Goal: Information Seeking & Learning: Learn about a topic

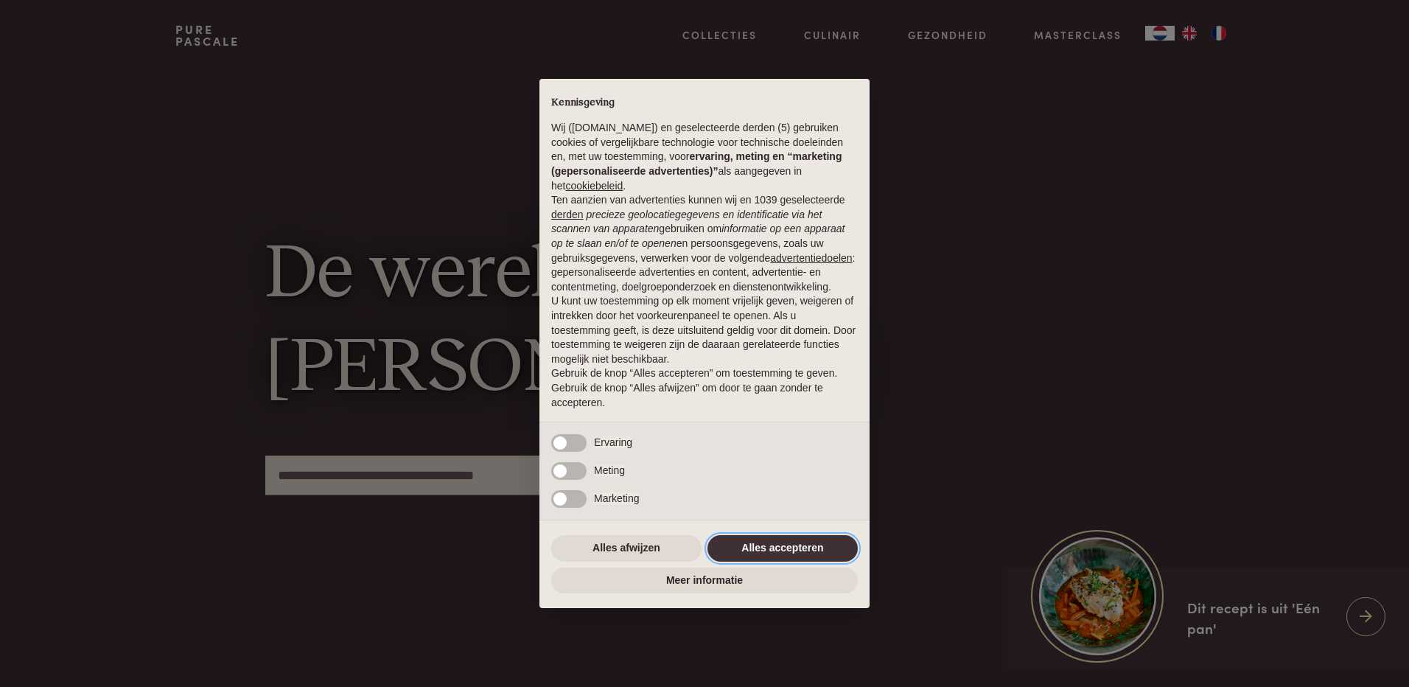
click at [787, 549] on button "Alles accepteren" at bounding box center [782, 548] width 150 height 27
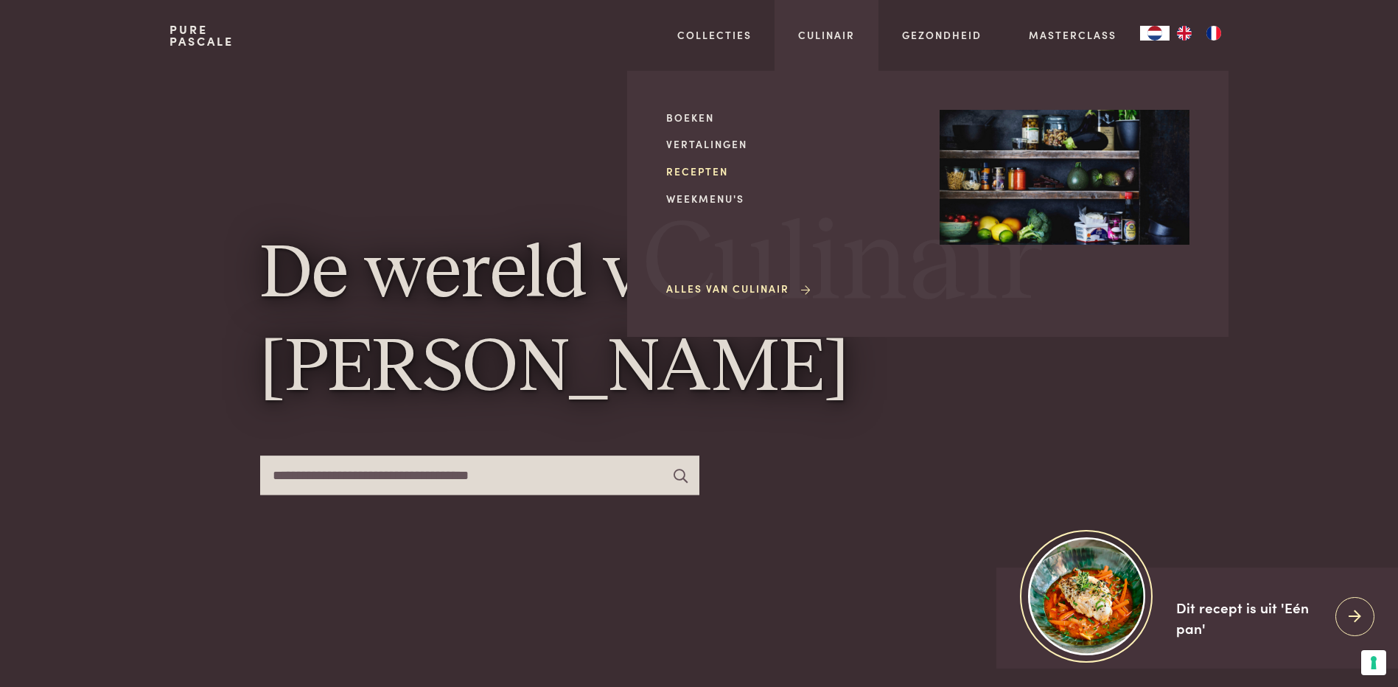
click at [702, 176] on link "Recepten" at bounding box center [791, 171] width 250 height 15
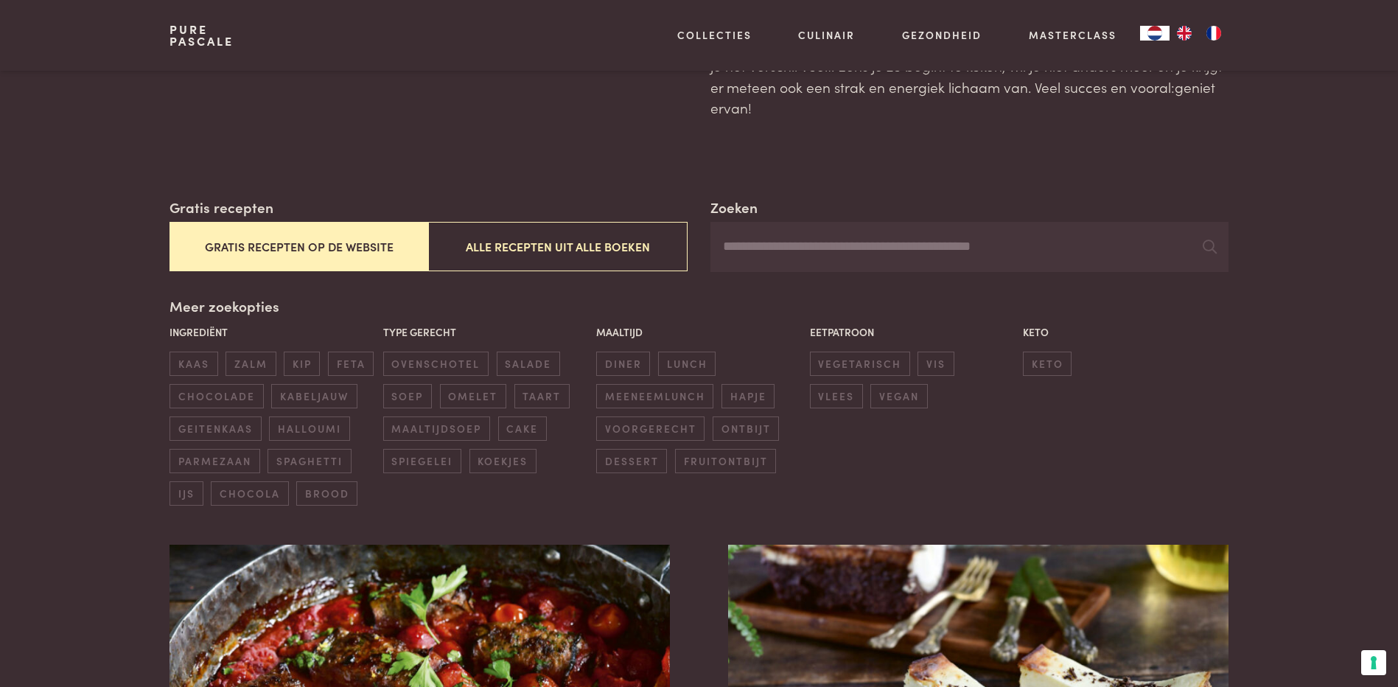
scroll to position [147, 0]
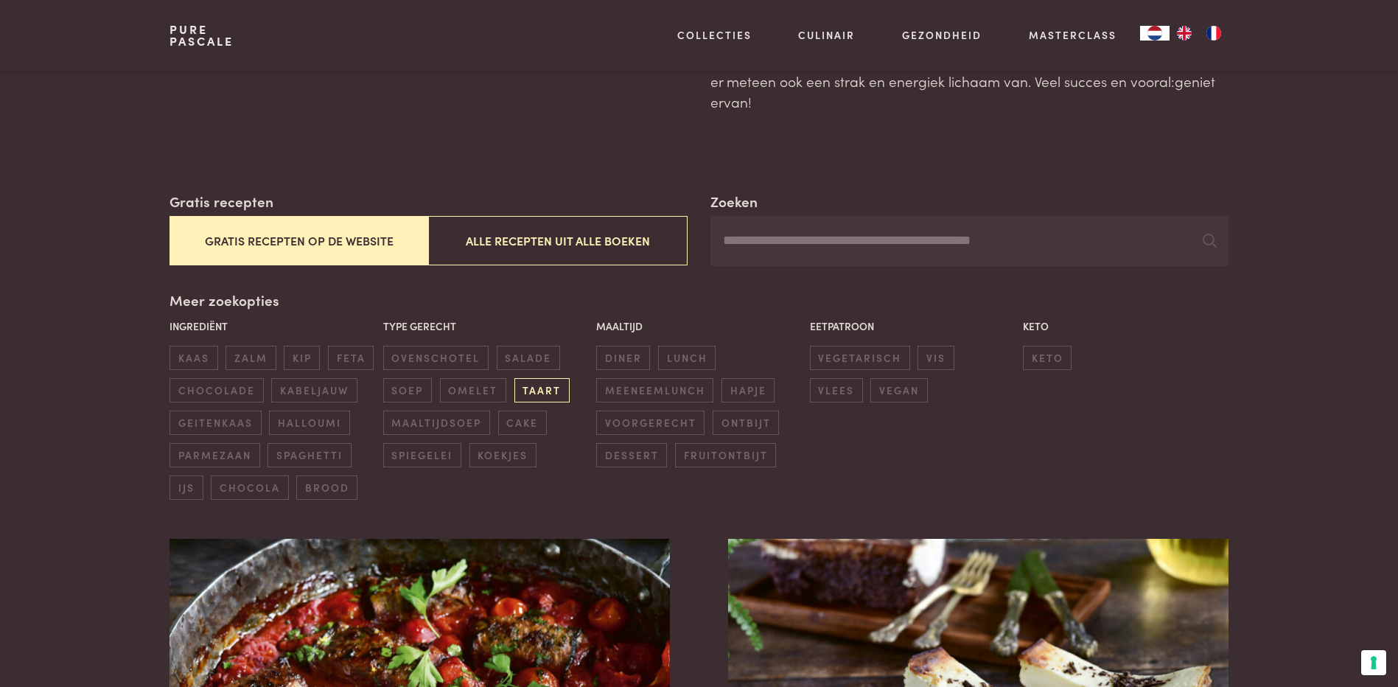
click at [539, 388] on span "taart" at bounding box center [541, 390] width 55 height 24
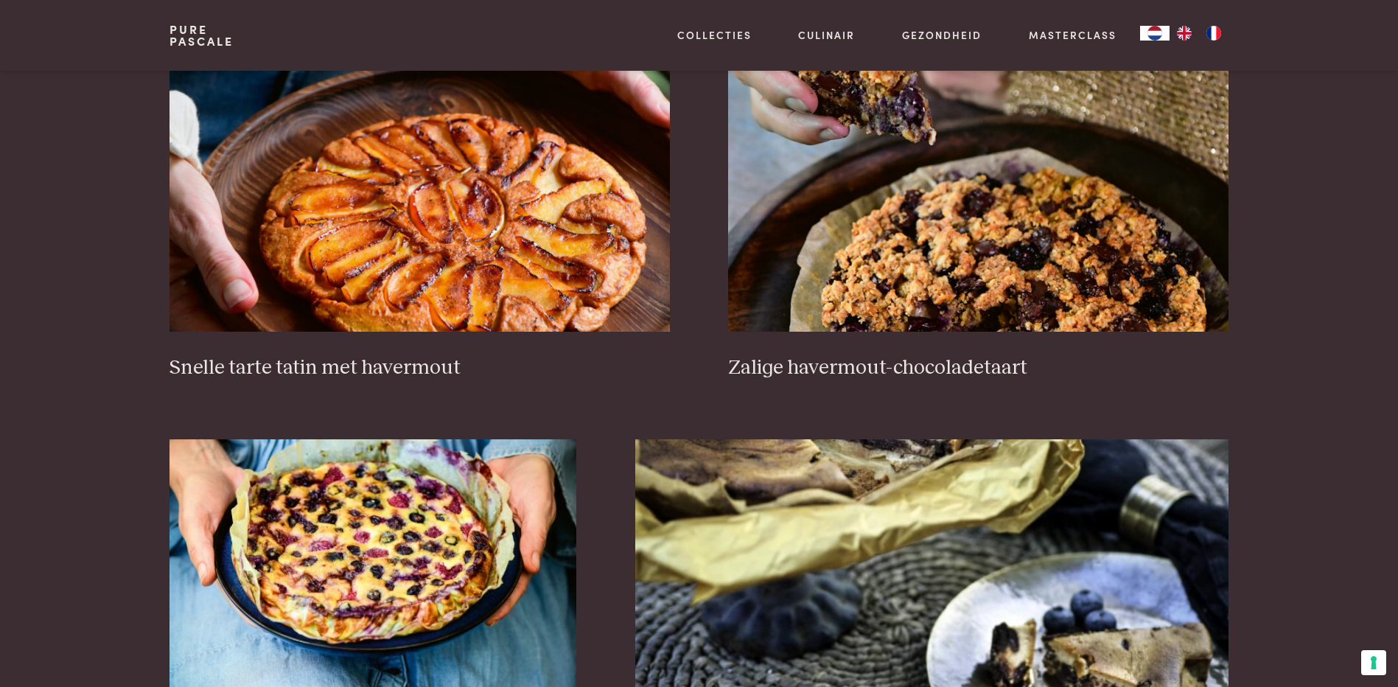
scroll to position [633, 0]
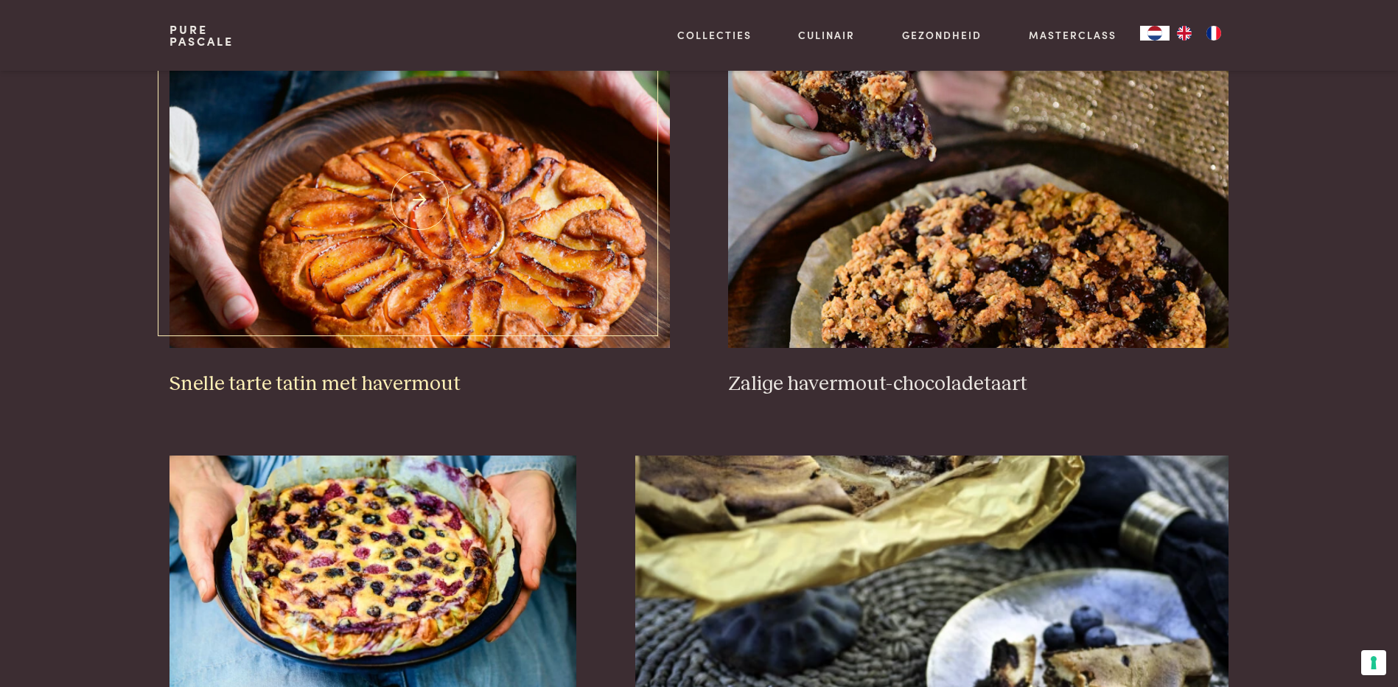
click at [517, 320] on img at bounding box center [419, 200] width 500 height 295
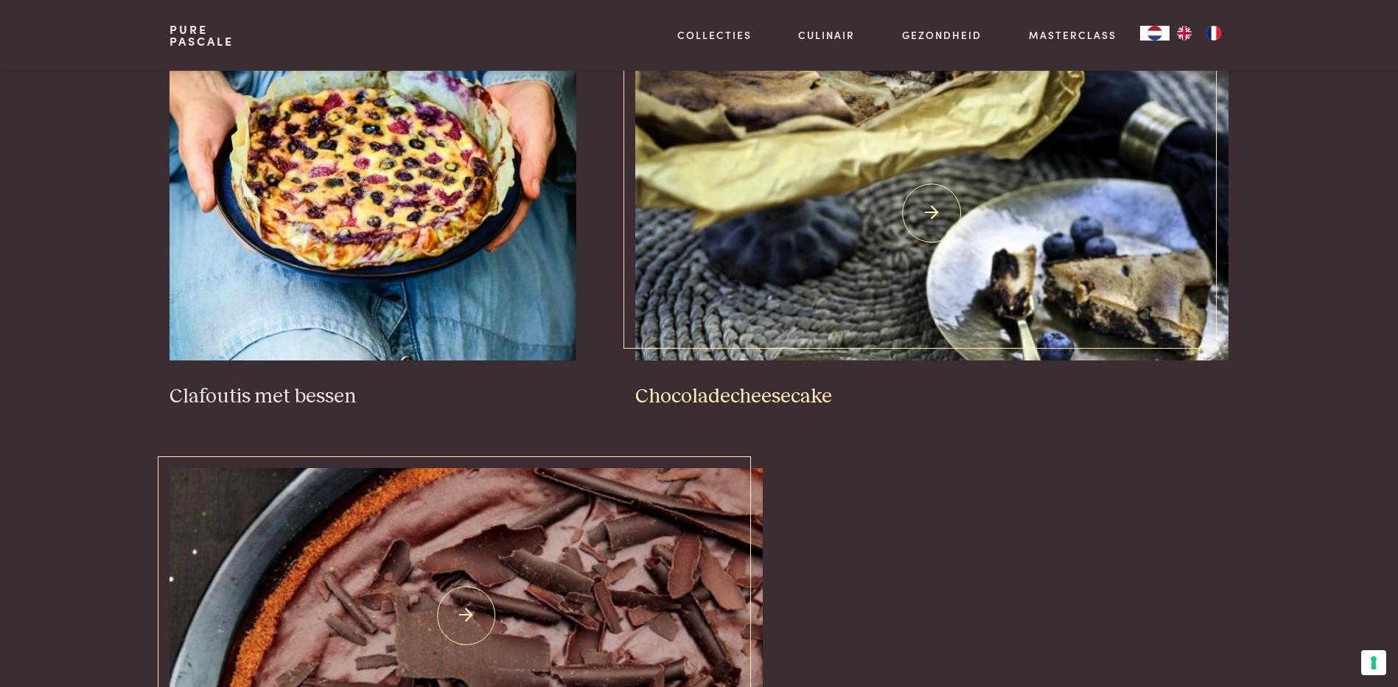
scroll to position [1149, 0]
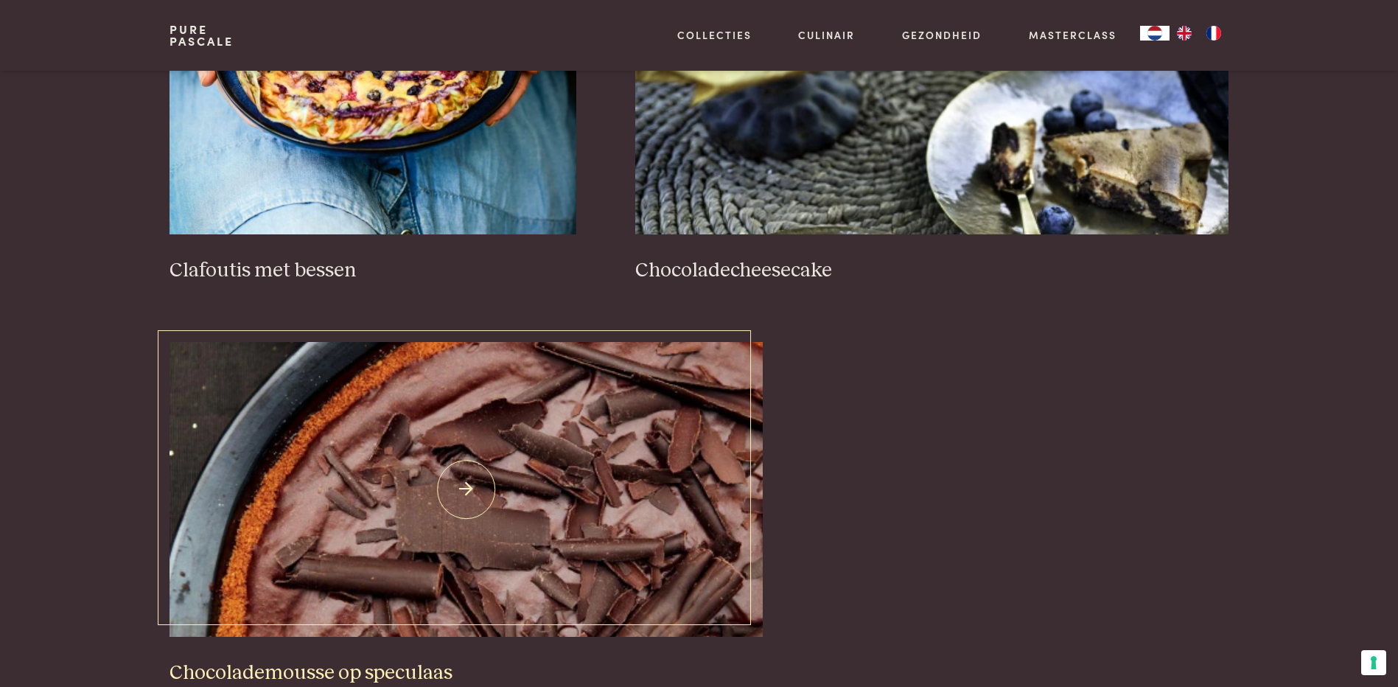
click at [304, 670] on h3 "Chocolademousse op speculaas" at bounding box center [465, 673] width 593 height 26
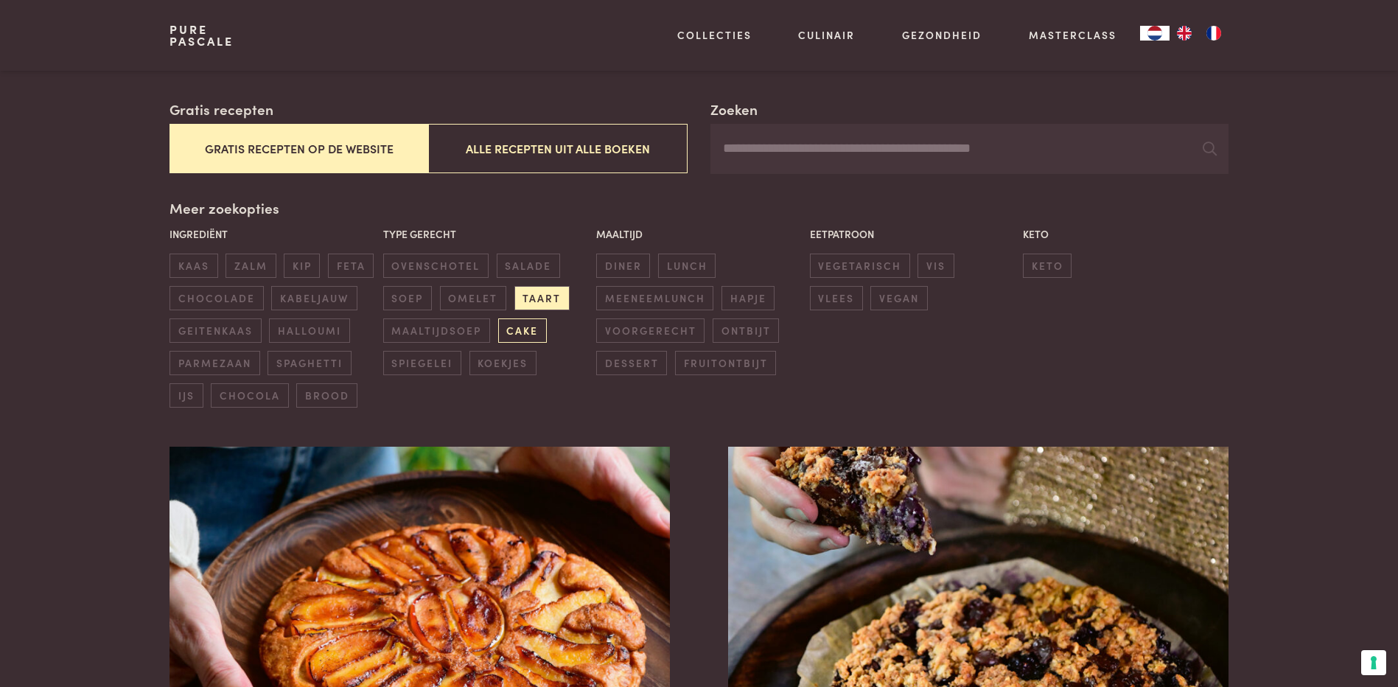
click at [532, 332] on span "cake" at bounding box center [522, 330] width 49 height 24
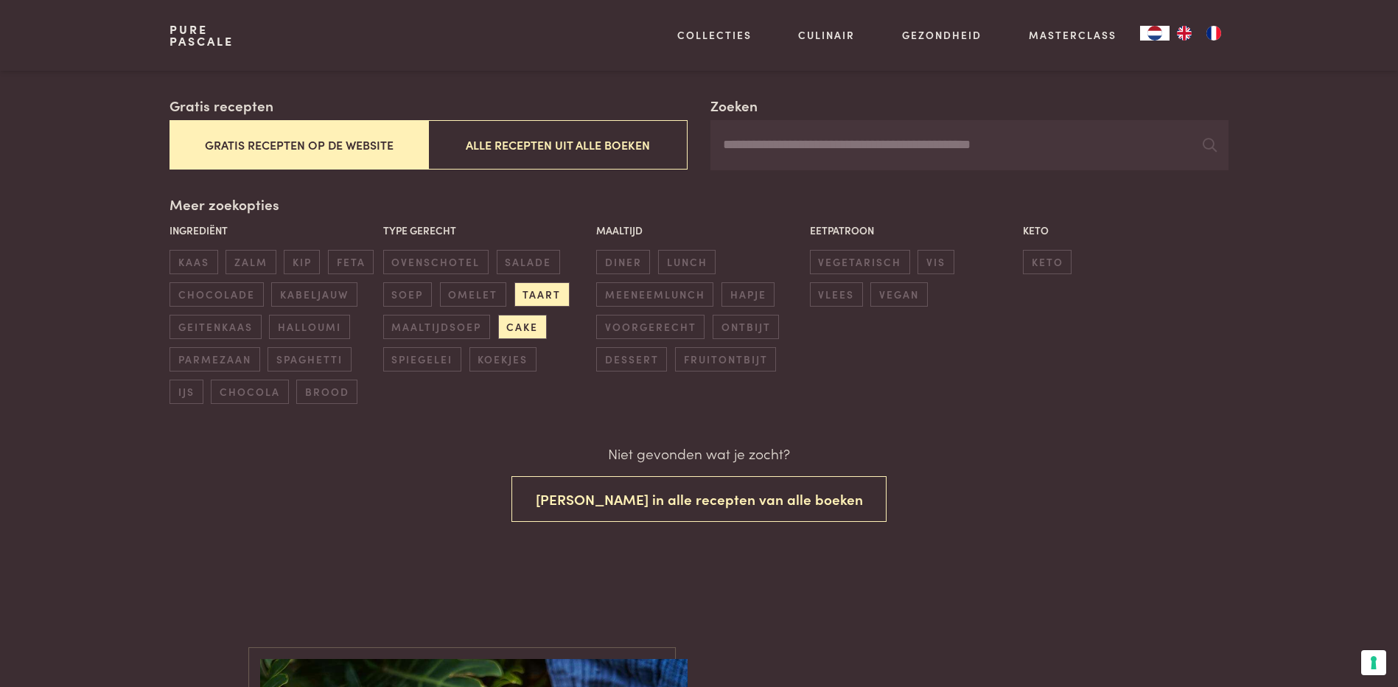
scroll to position [238, 0]
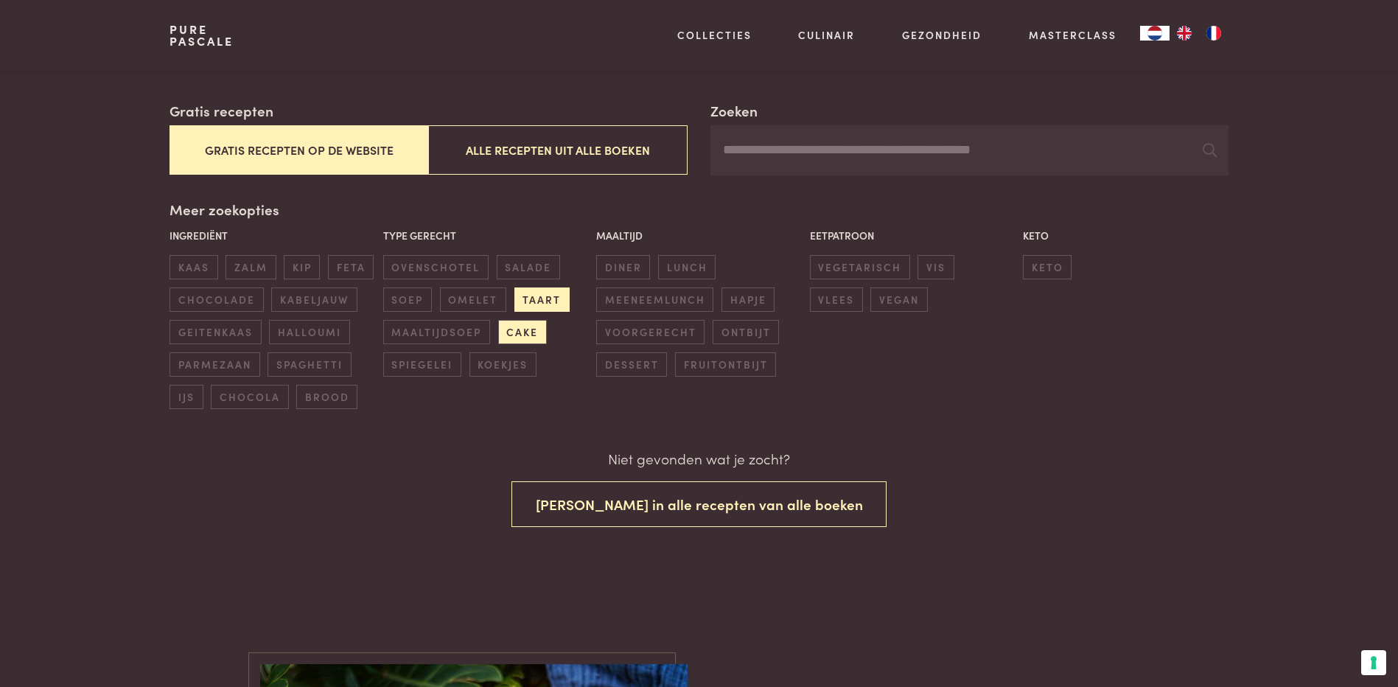
click at [561, 305] on span "taart" at bounding box center [541, 299] width 55 height 24
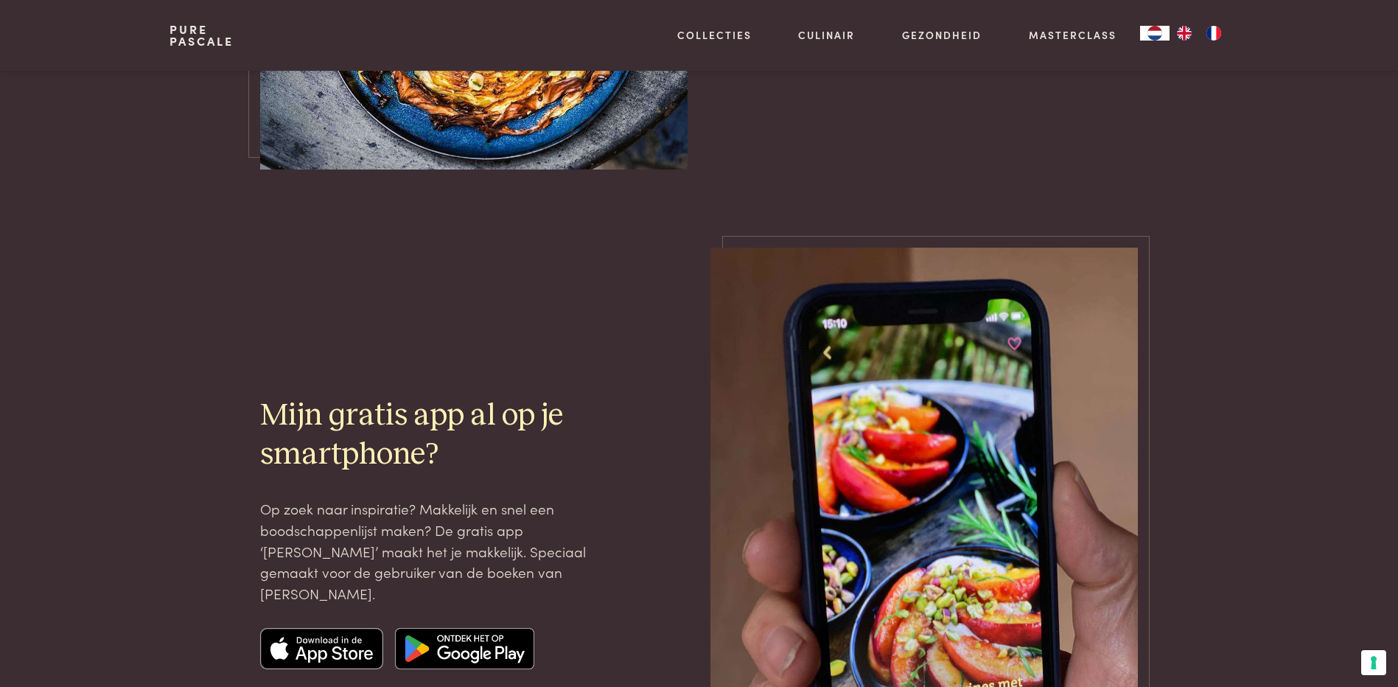
scroll to position [1664, 0]
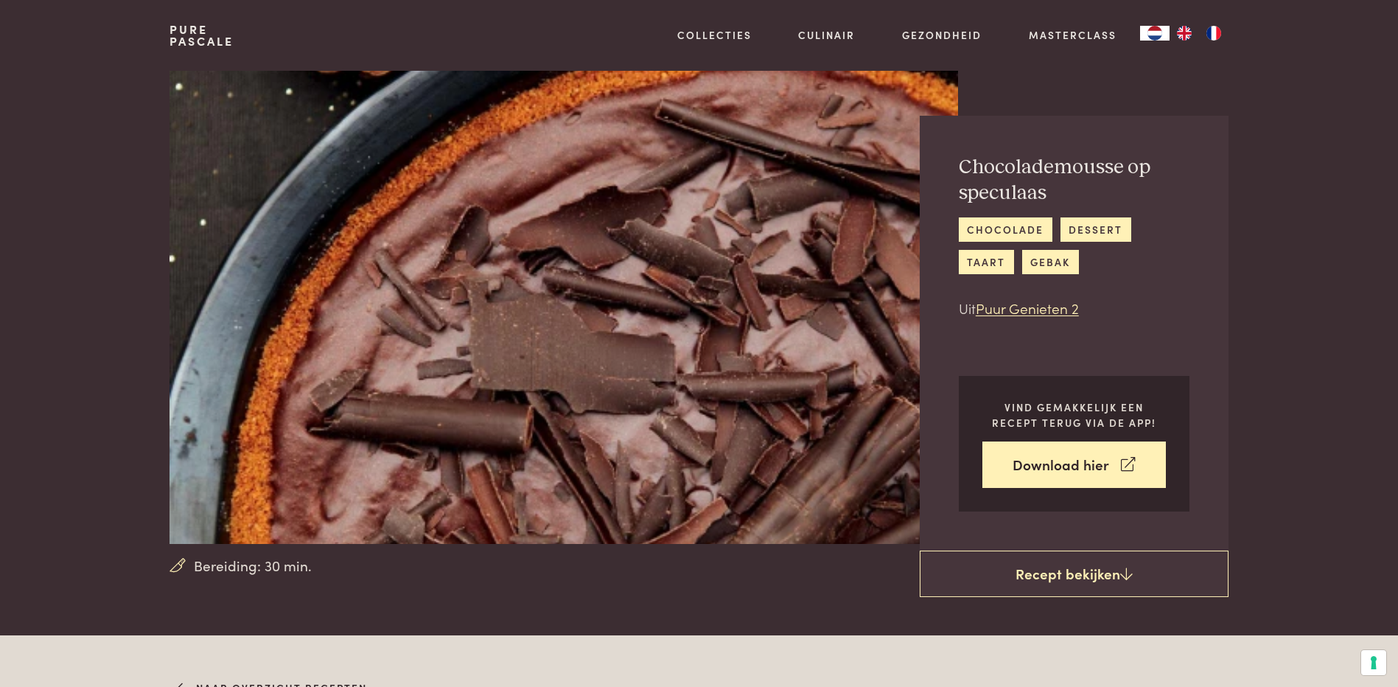
click at [173, 72] on img at bounding box center [563, 307] width 788 height 473
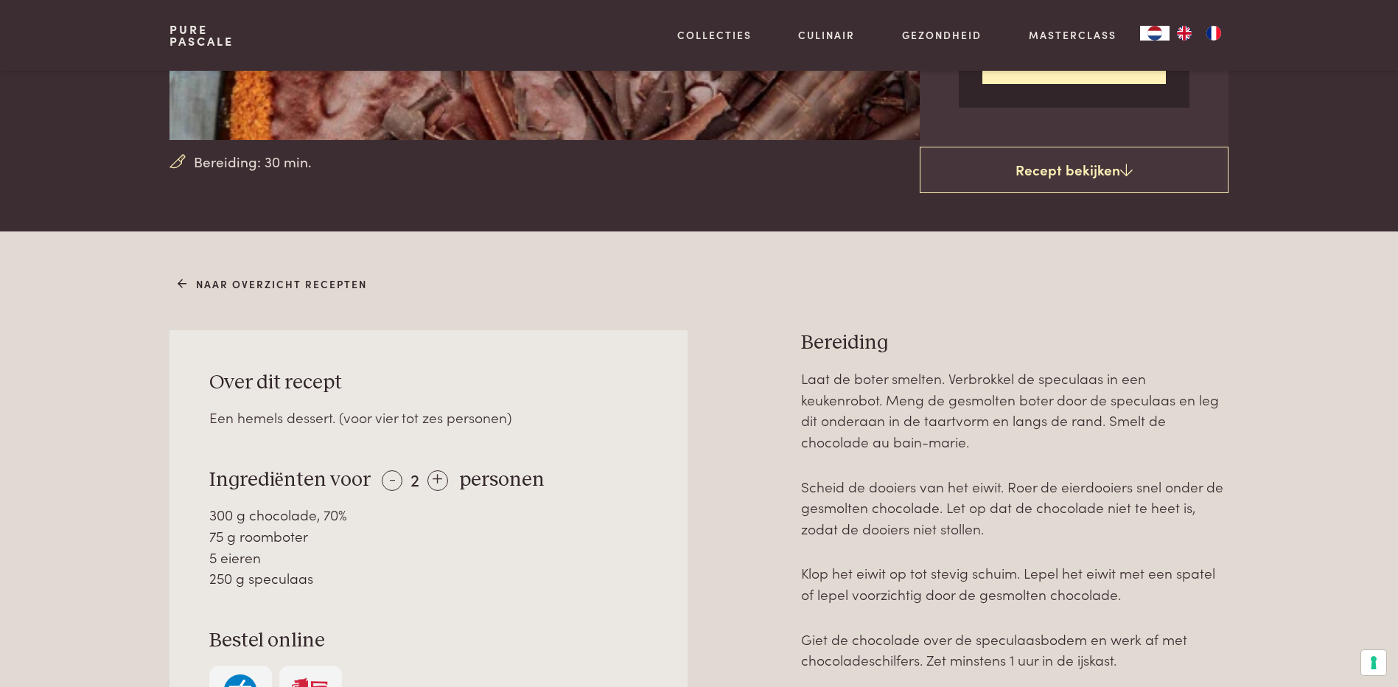
scroll to position [589, 0]
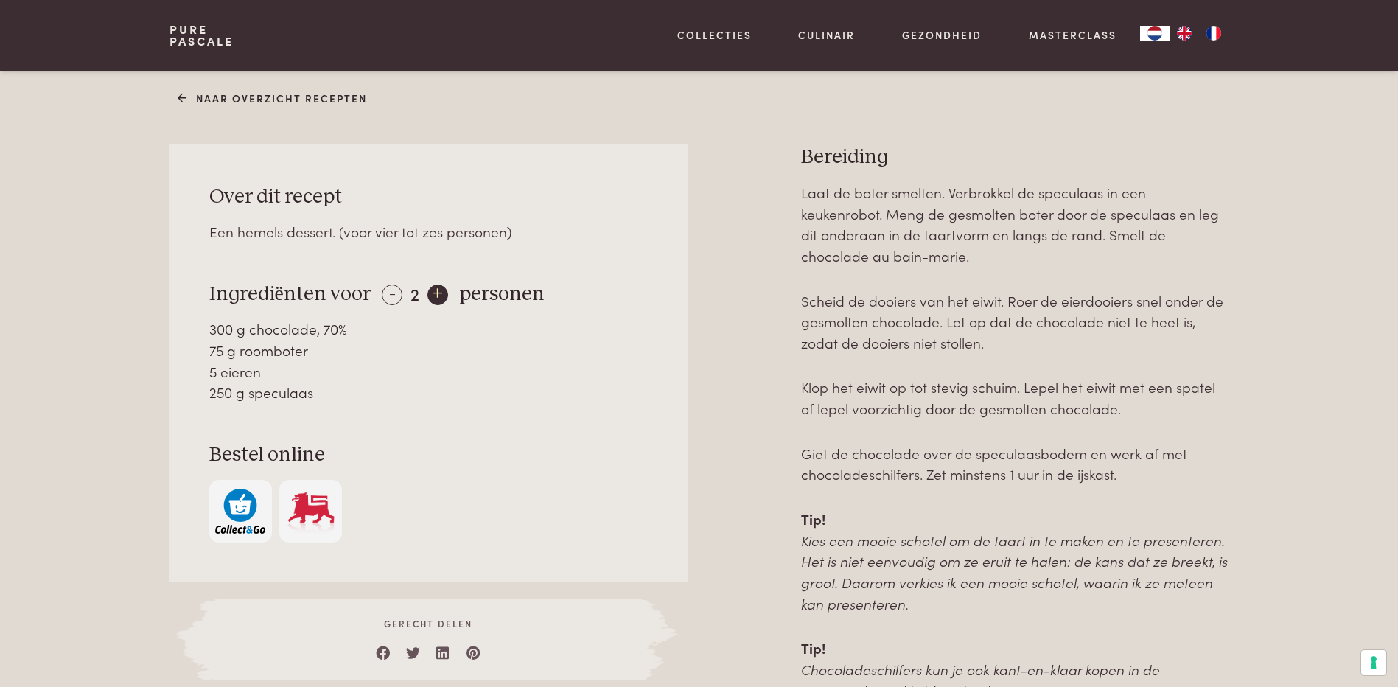
click at [433, 296] on div "+" at bounding box center [437, 294] width 21 height 21
click at [433, 296] on div "+" at bounding box center [438, 294] width 21 height 21
click at [433, 296] on div "+" at bounding box center [439, 294] width 21 height 21
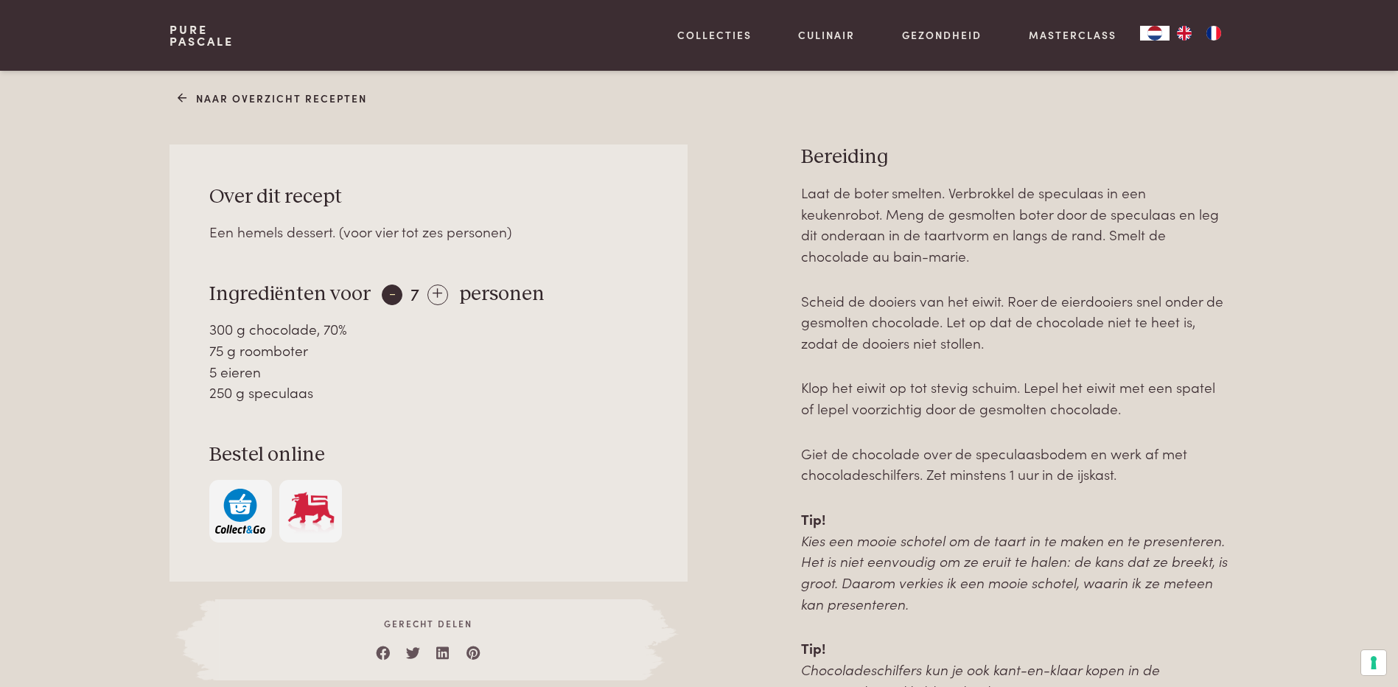
click at [394, 291] on div "-" at bounding box center [392, 294] width 21 height 21
click at [422, 293] on div "- 6 +" at bounding box center [415, 292] width 67 height 21
click at [429, 294] on div "+" at bounding box center [439, 294] width 21 height 21
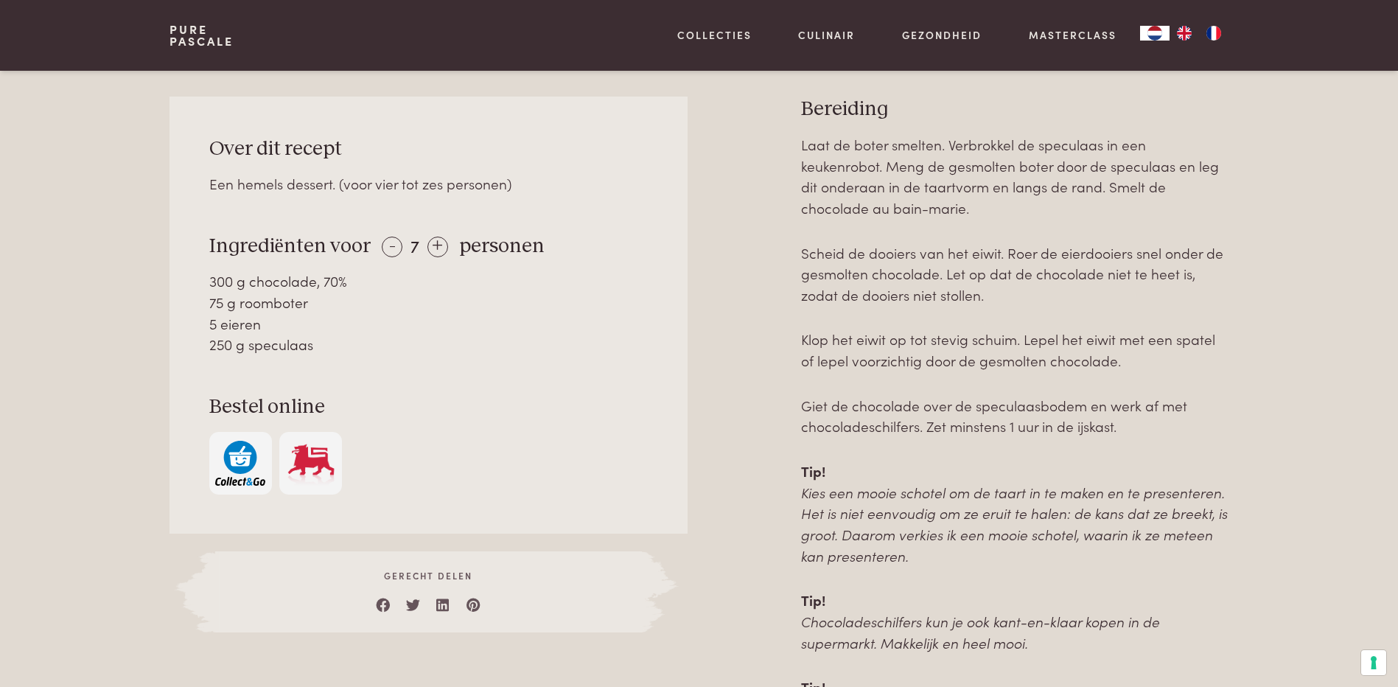
scroll to position [663, 0]
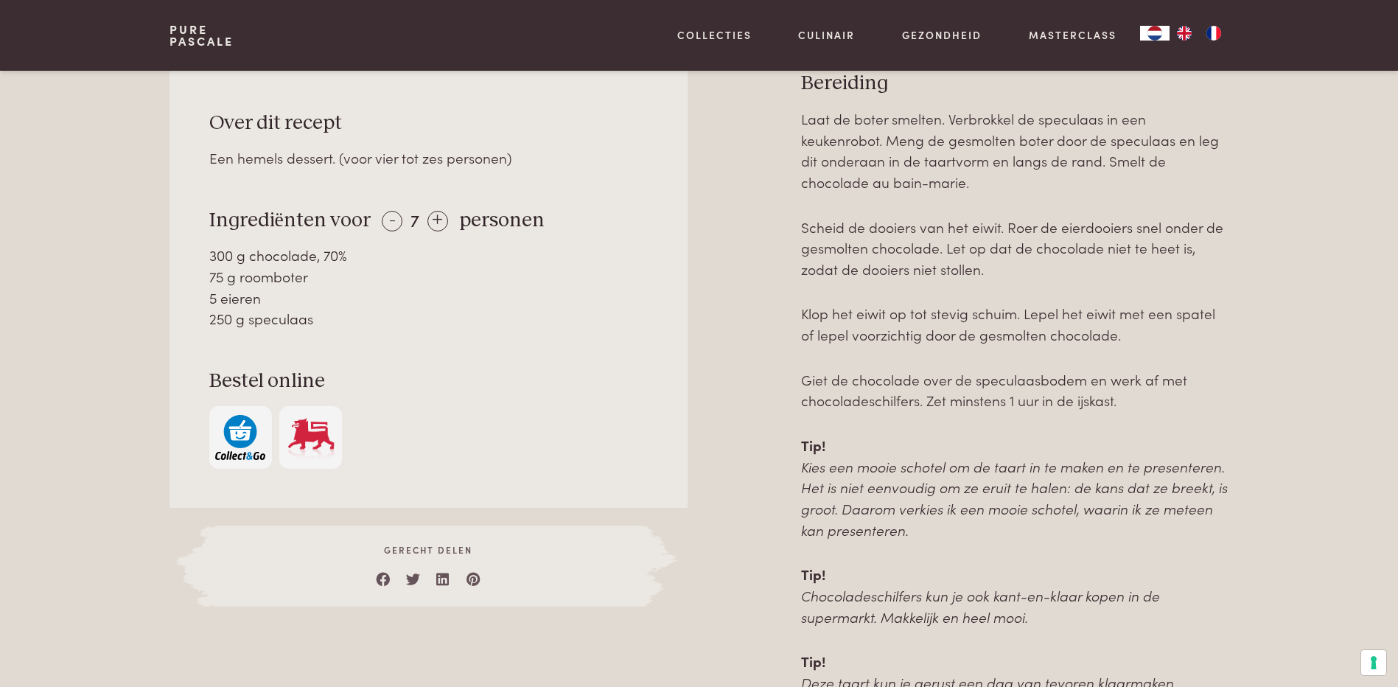
click at [469, 391] on h3 "Bestel online" at bounding box center [428, 381] width 439 height 26
click at [391, 221] on div "-" at bounding box center [392, 221] width 21 height 21
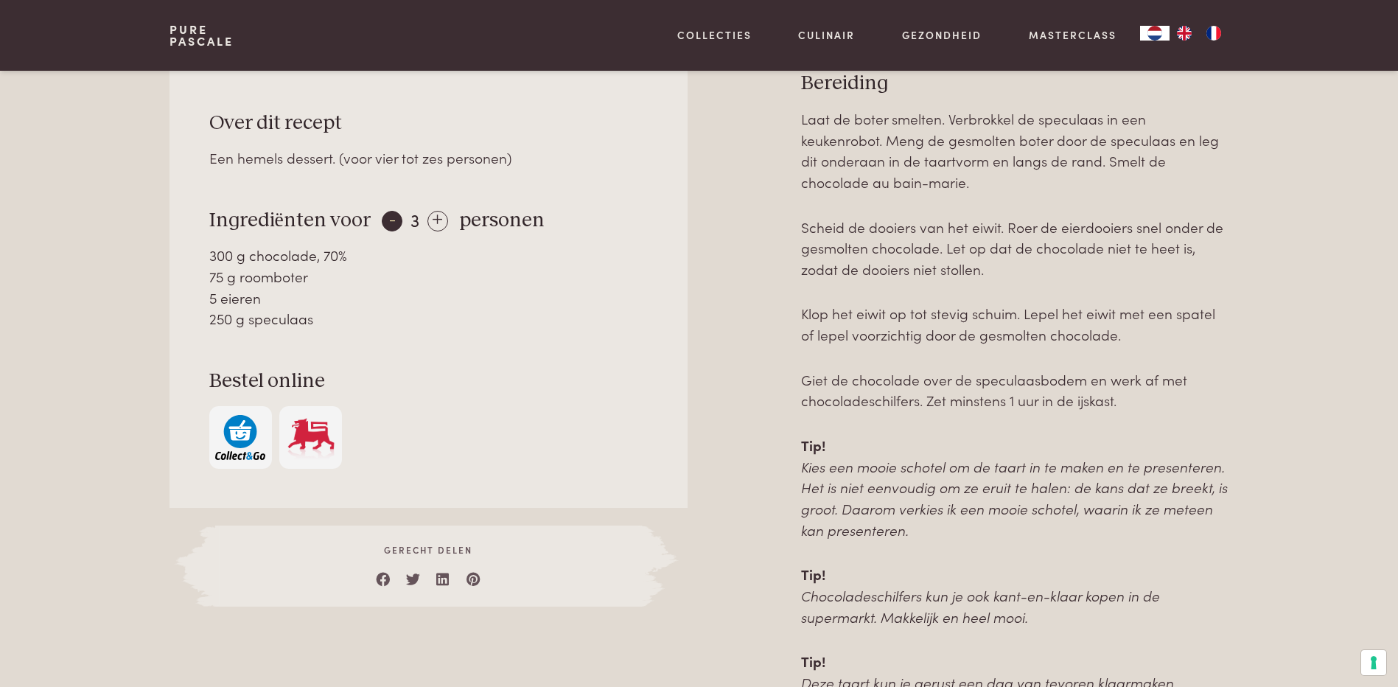
click at [391, 221] on div "-" at bounding box center [392, 221] width 21 height 21
click at [497, 344] on div "Over dit recept Een hemels dessert. (voor vier tot zes personen) Ingrediënten v…" at bounding box center [427, 289] width 517 height 436
click at [438, 220] on div "+" at bounding box center [434, 221] width 21 height 21
click at [438, 220] on div "+" at bounding box center [437, 221] width 21 height 21
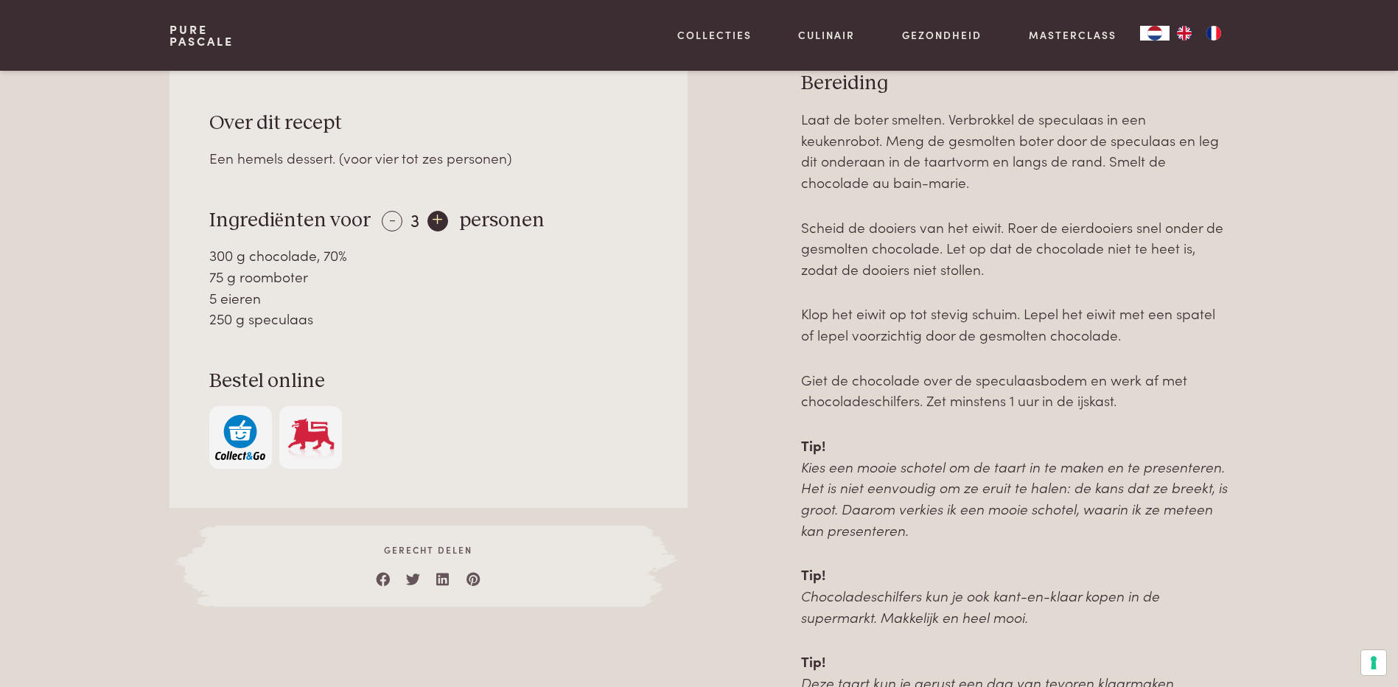
click at [438, 220] on div "+" at bounding box center [437, 221] width 21 height 21
click at [526, 324] on div "250 g speculaas" at bounding box center [428, 318] width 439 height 21
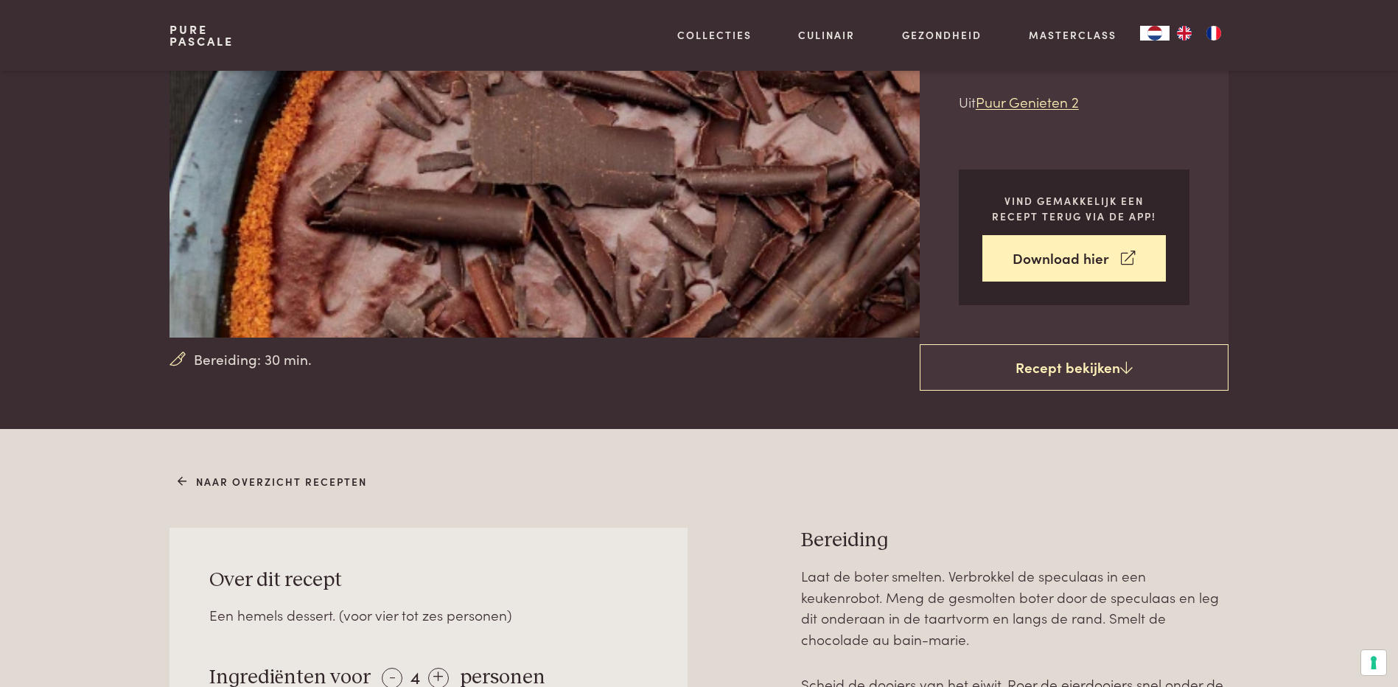
scroll to position [74, 0]
